Goal: Complete application form

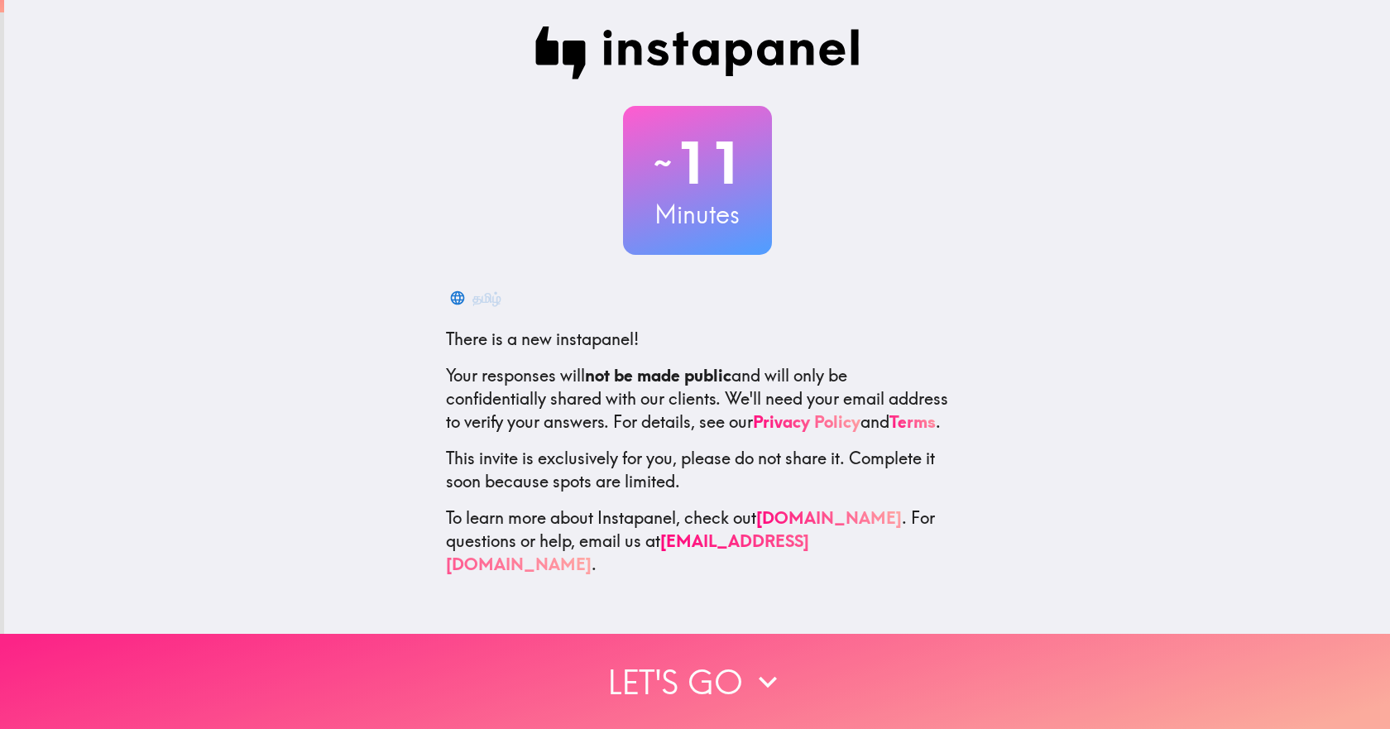
click at [662, 690] on button "Let's go" at bounding box center [695, 681] width 1390 height 95
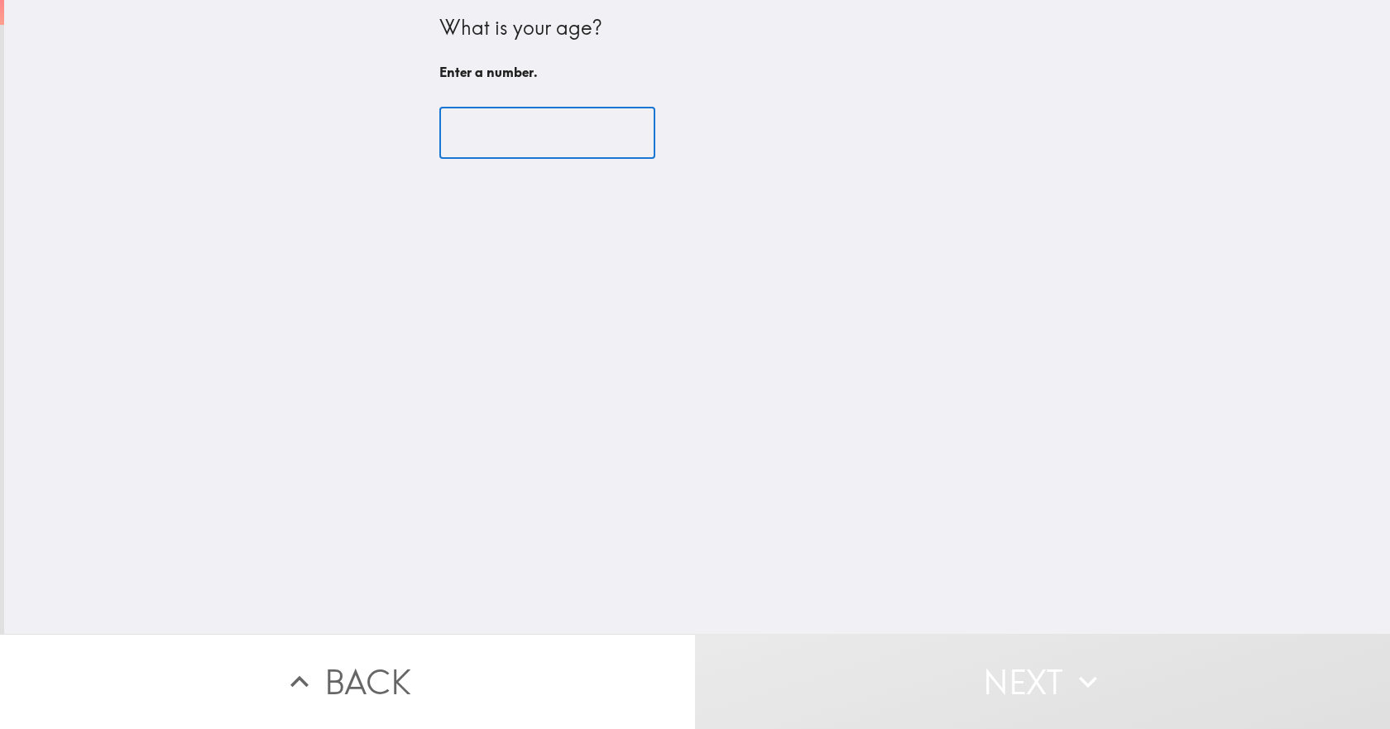
click at [496, 136] on input "number" at bounding box center [547, 133] width 216 height 51
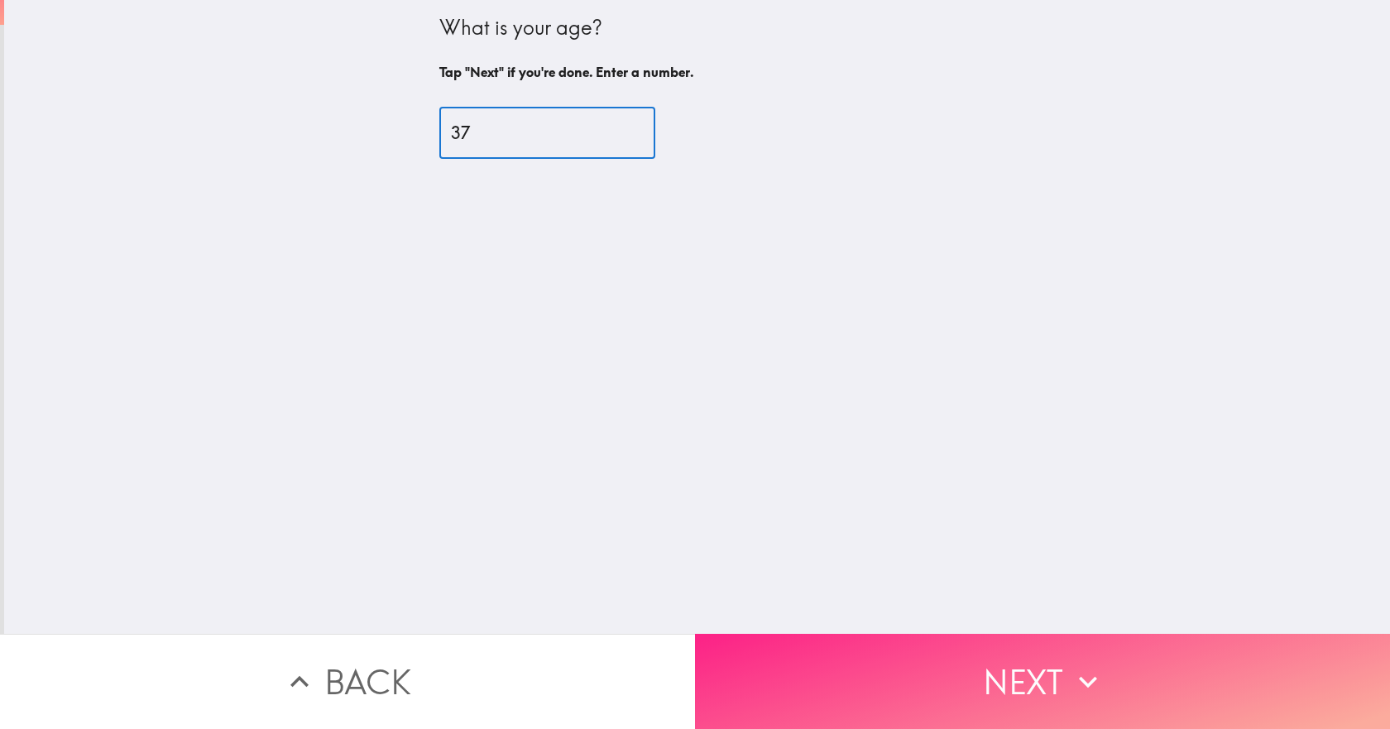
type input "37"
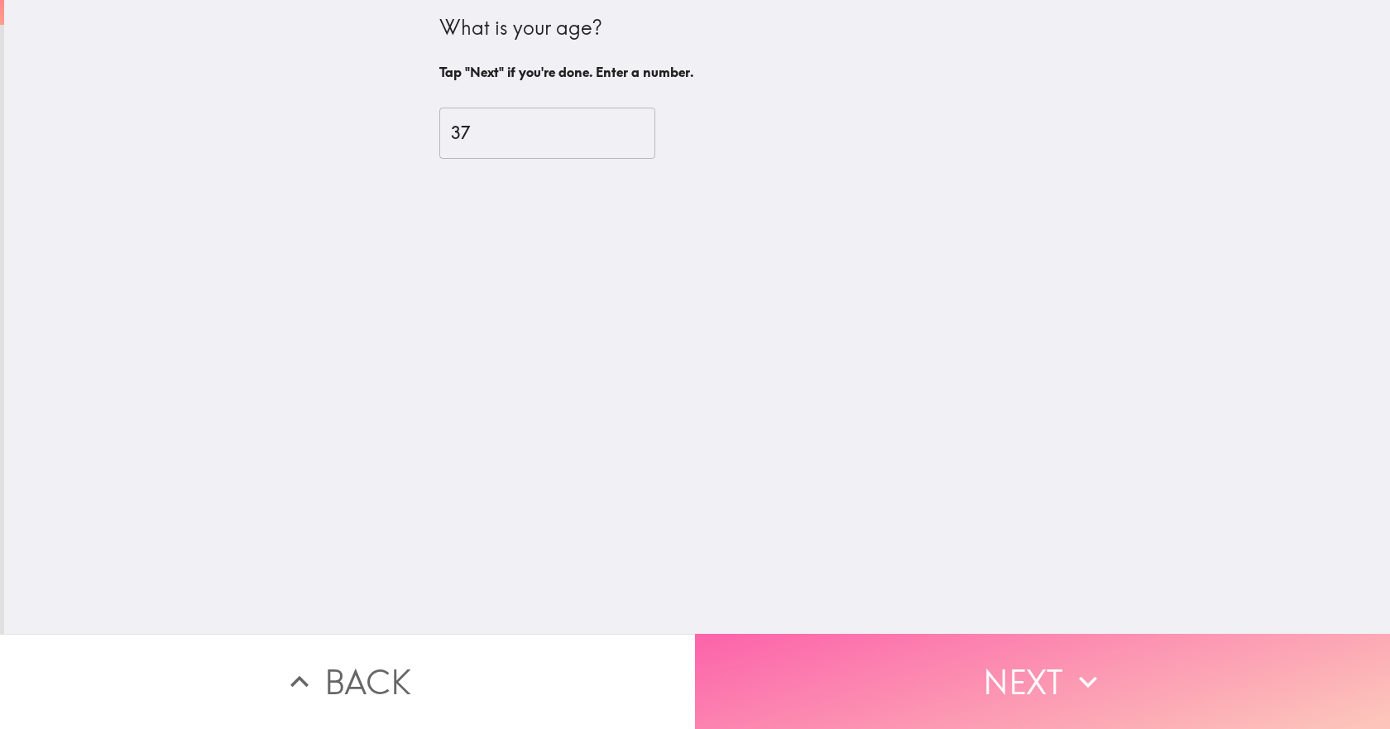
drag, startPoint x: 994, startPoint y: 654, endPoint x: 990, endPoint y: 577, distance: 77.0
click at [995, 654] on button "Next" at bounding box center [1042, 681] width 695 height 95
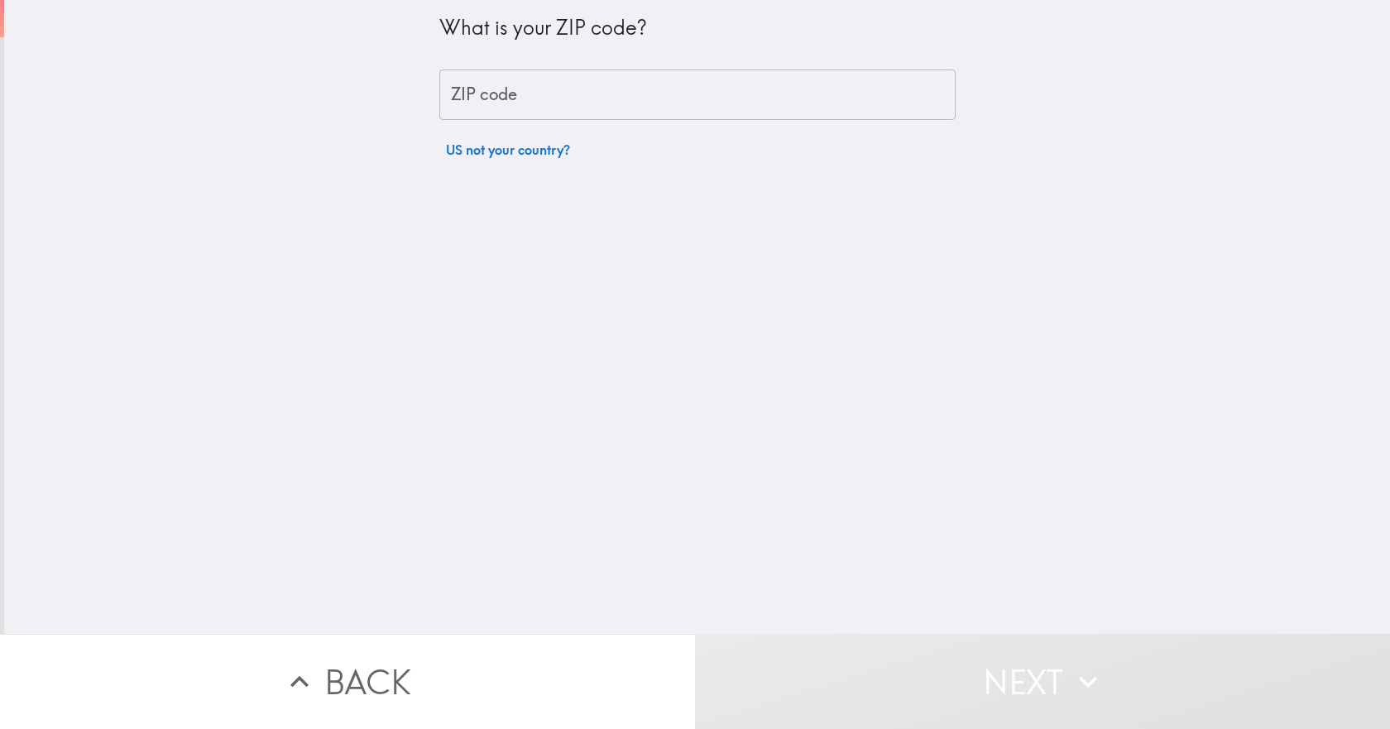
click at [552, 94] on input "ZIP code" at bounding box center [697, 94] width 516 height 51
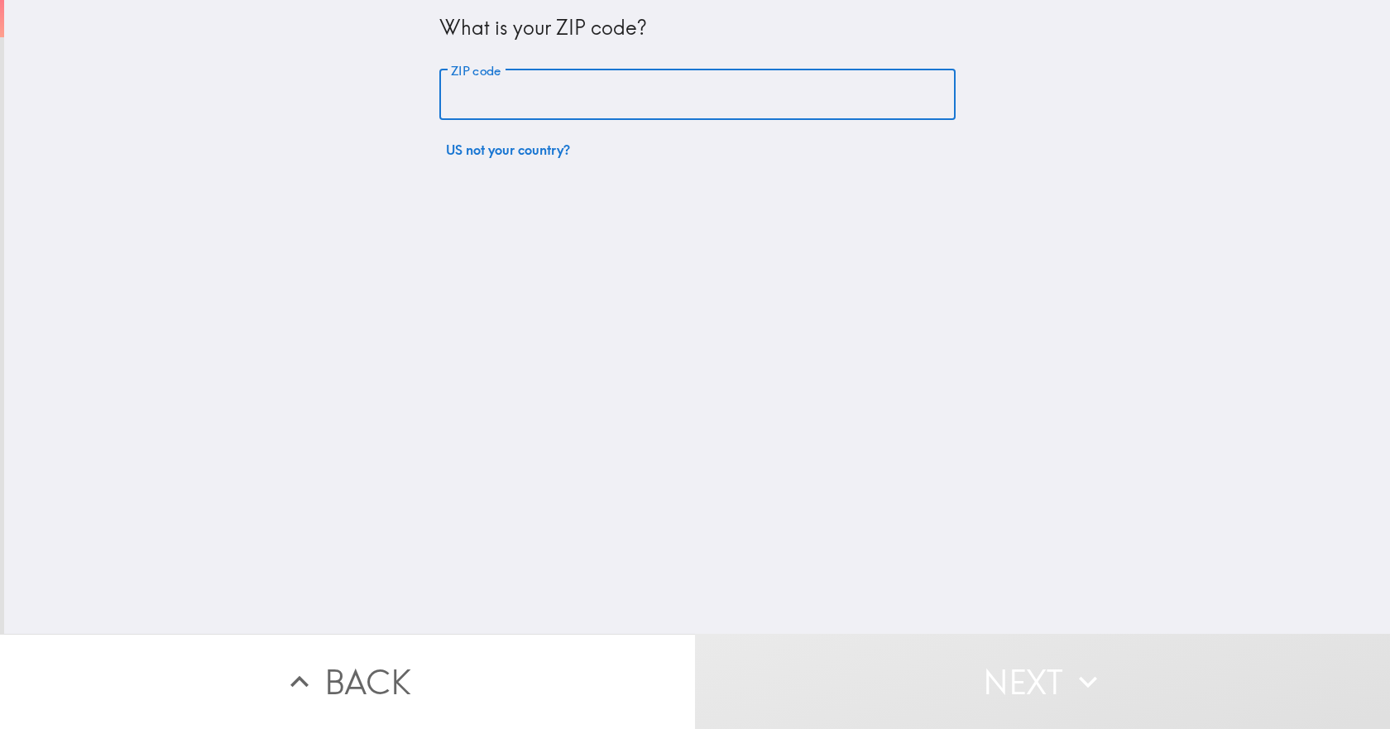
type input "29205"
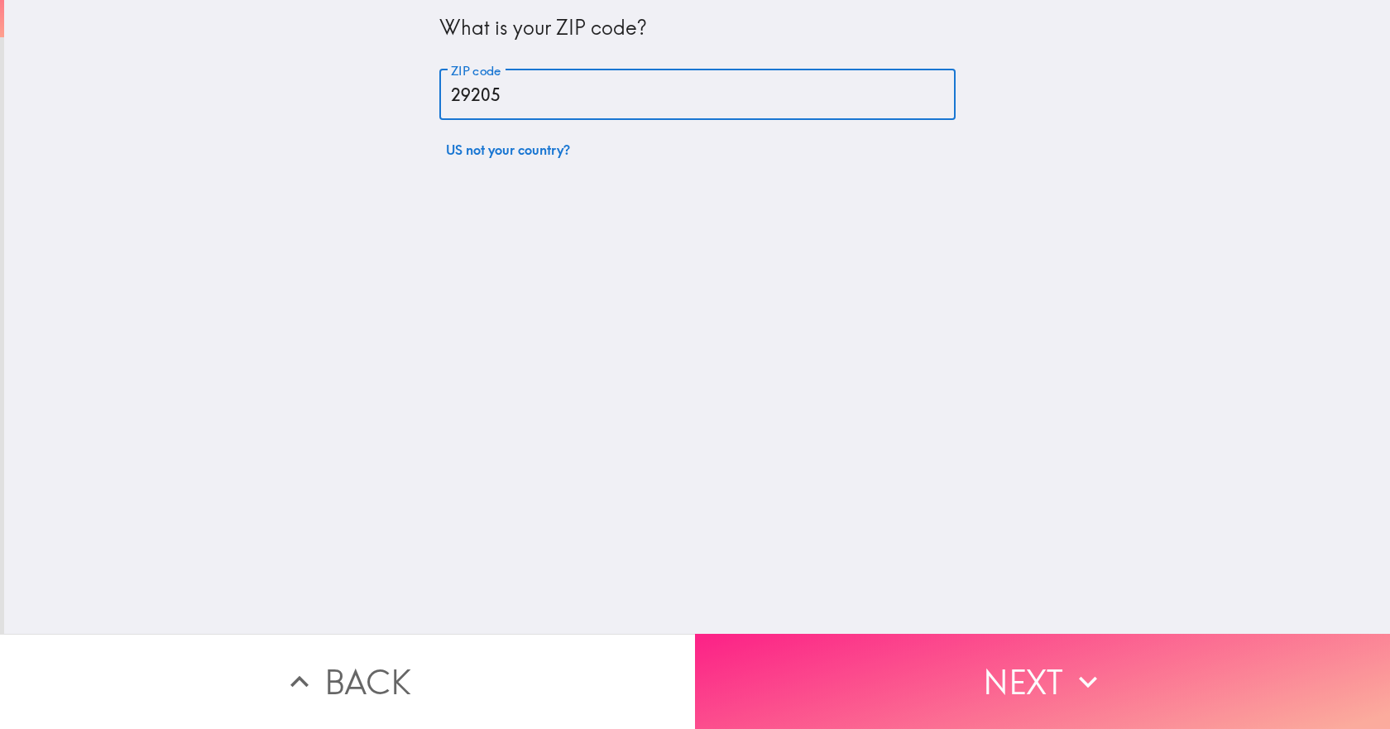
click at [900, 681] on button "Next" at bounding box center [1042, 681] width 695 height 95
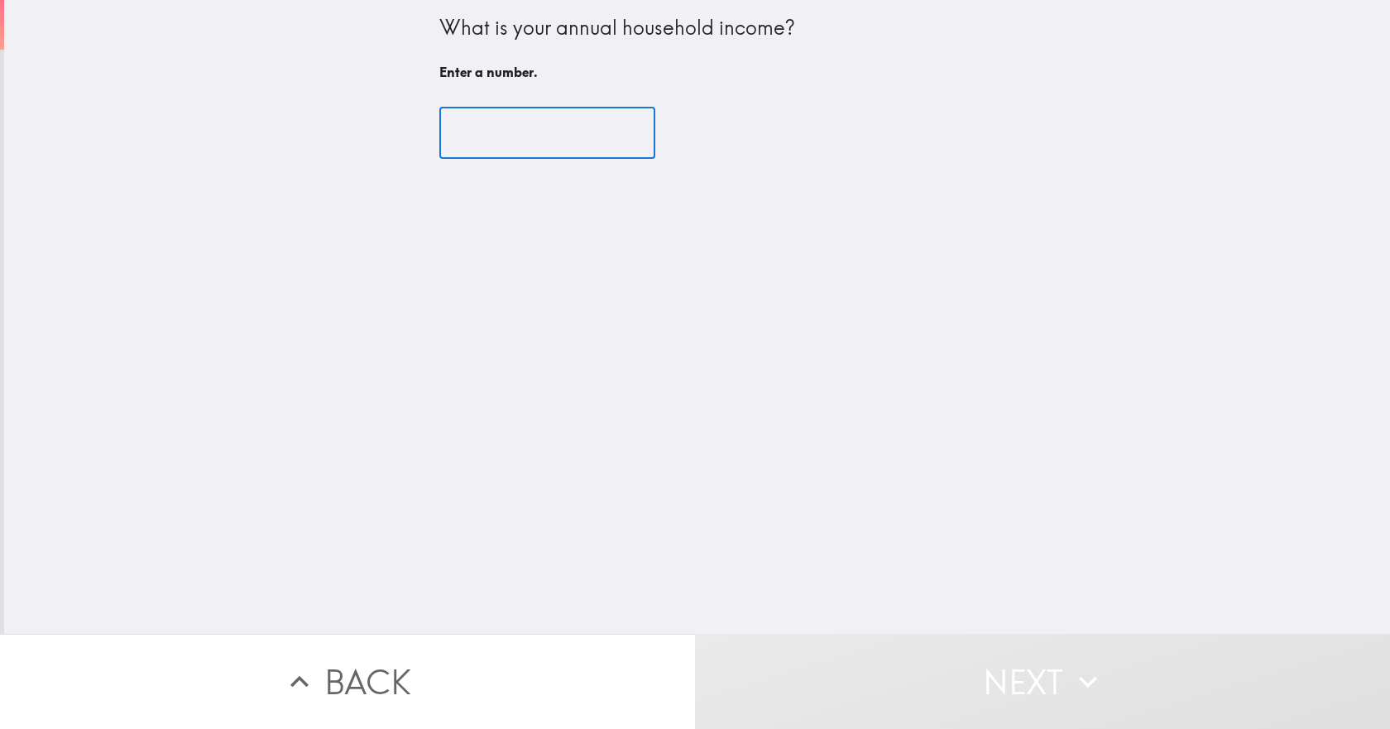
click at [522, 125] on input "number" at bounding box center [547, 133] width 216 height 51
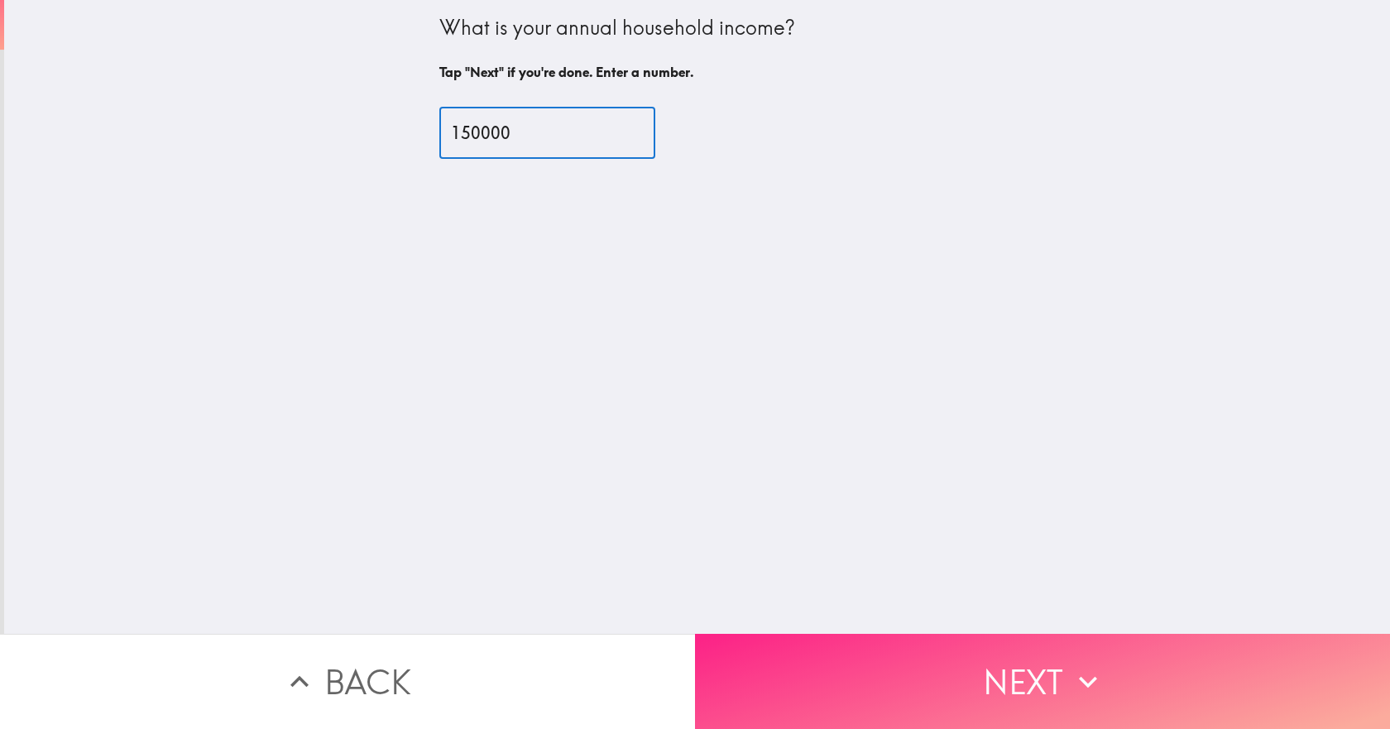
type input "150000"
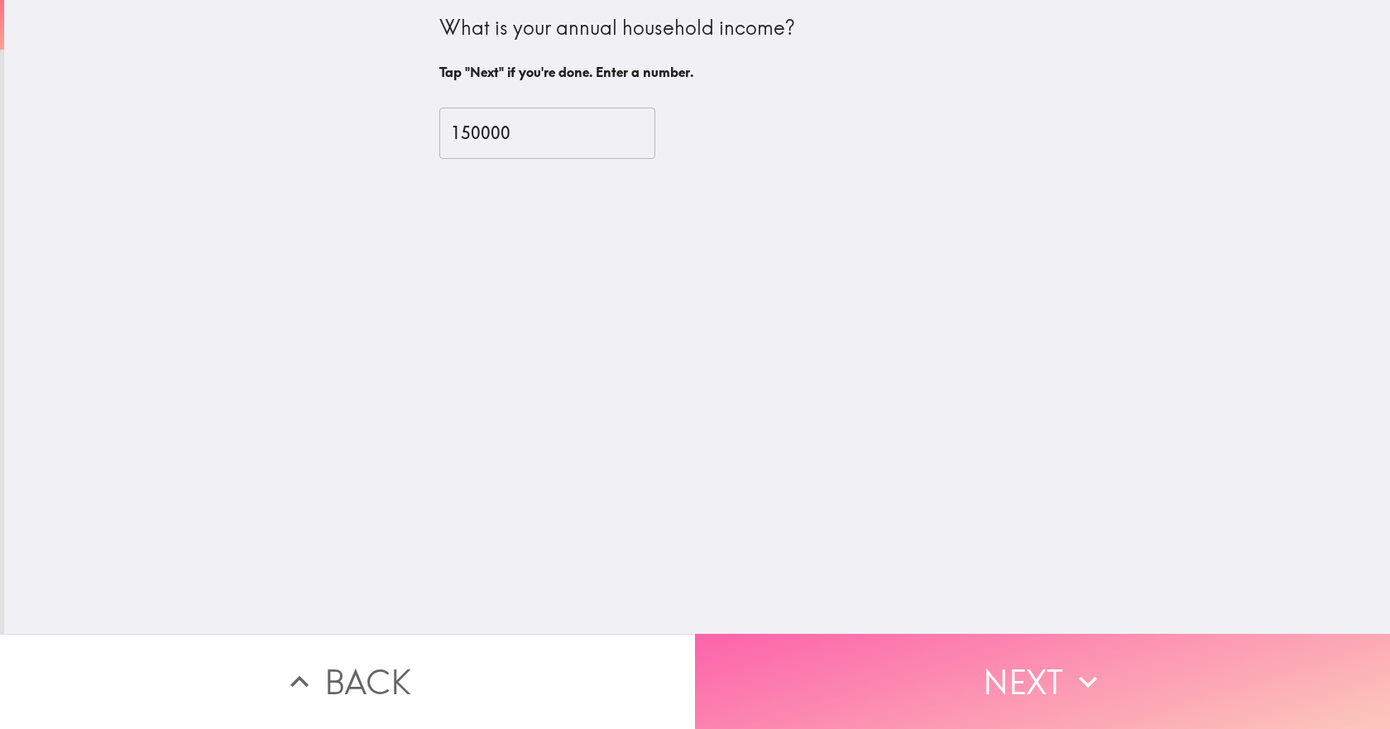
drag, startPoint x: 955, startPoint y: 686, endPoint x: 870, endPoint y: 644, distance: 95.1
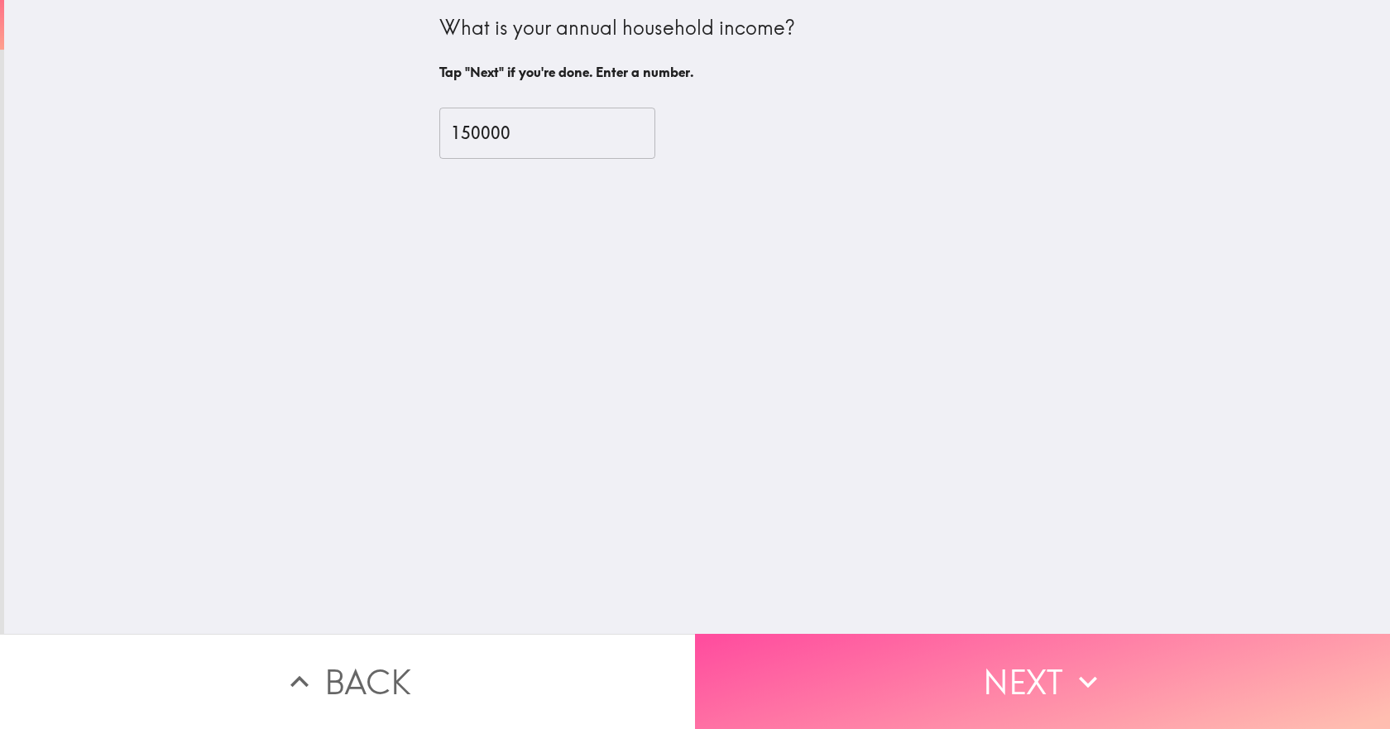
click at [954, 682] on button "Next" at bounding box center [1042, 681] width 695 height 95
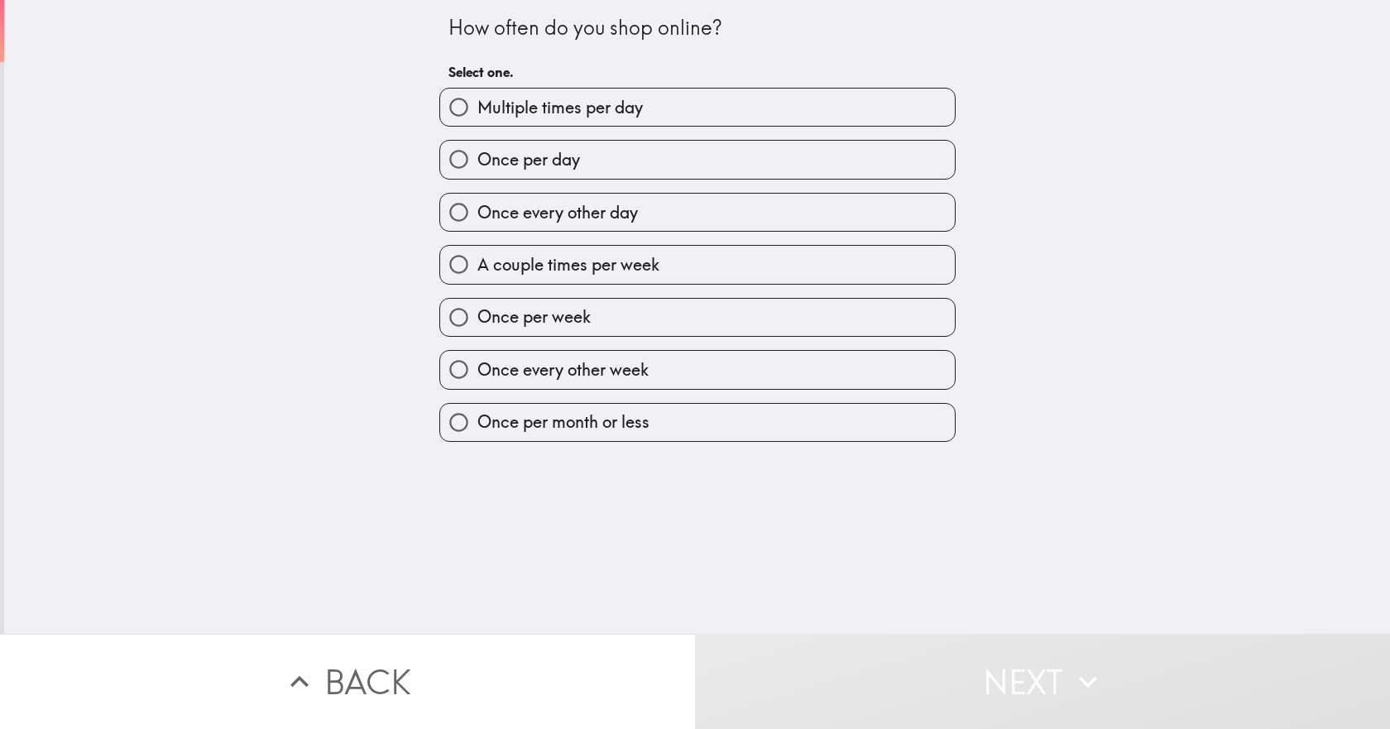
click at [587, 433] on span "Once per month or less" at bounding box center [563, 421] width 172 height 23
click at [477, 433] on input "Once per month or less" at bounding box center [458, 422] width 37 height 37
radio input "true"
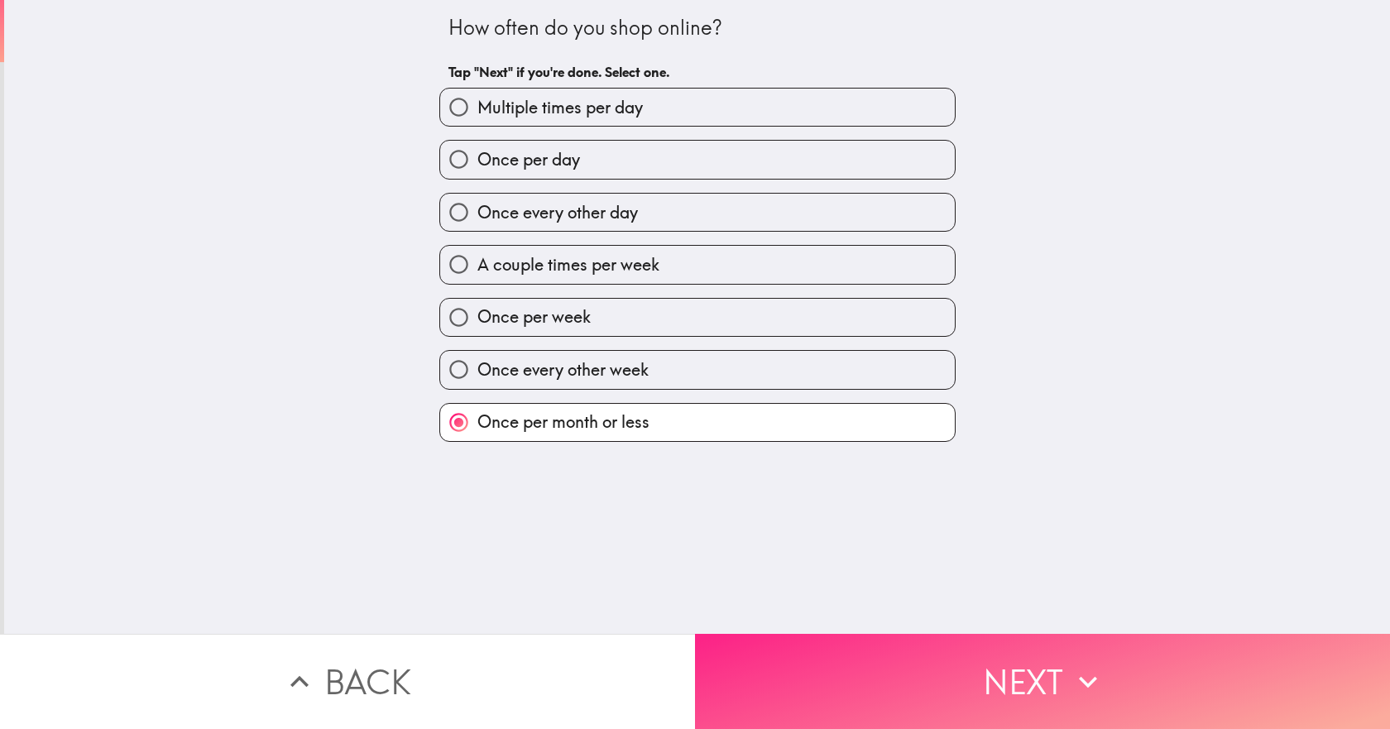
click at [893, 666] on button "Next" at bounding box center [1042, 681] width 695 height 95
